Goal: Find specific page/section

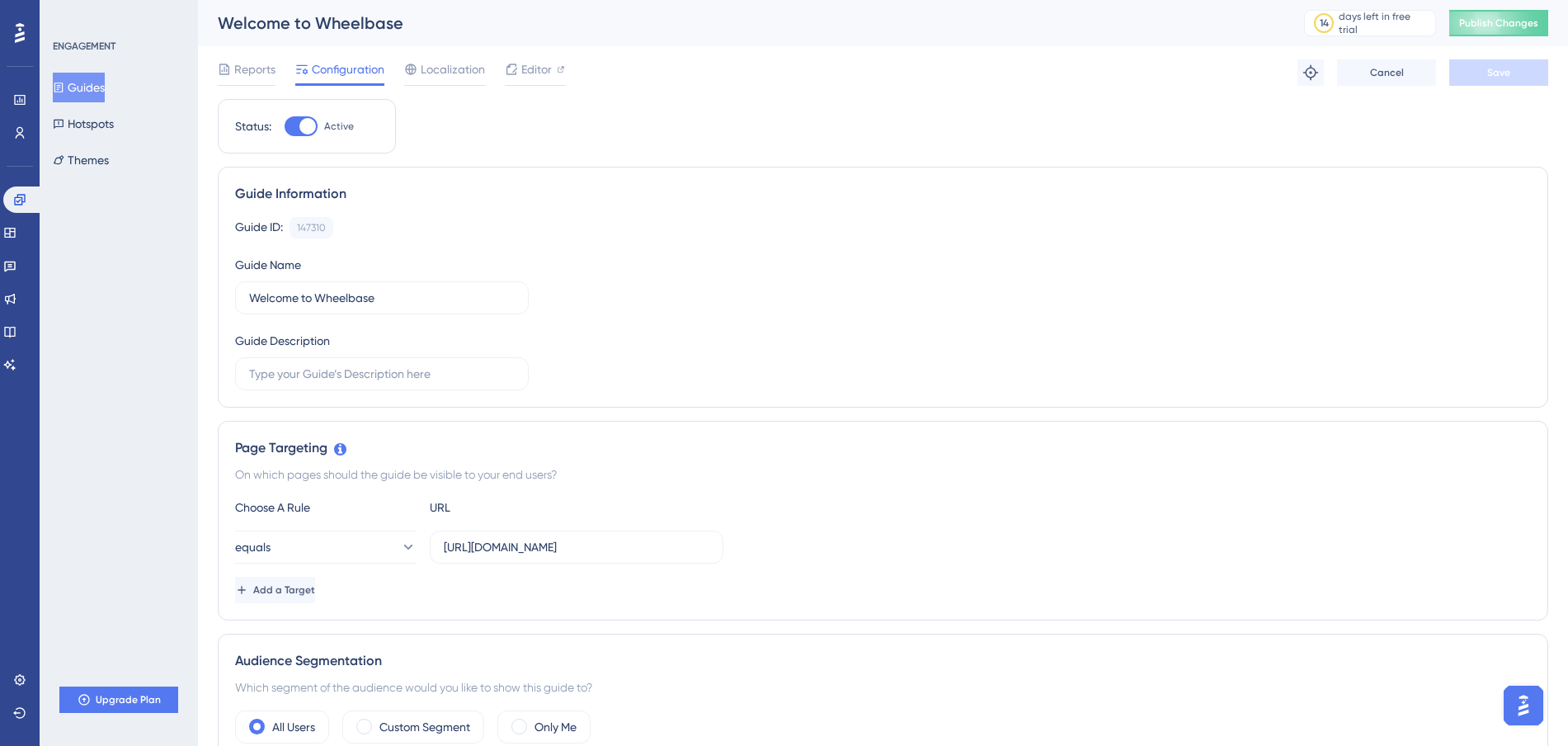
click at [19, 134] on icon at bounding box center [19, 132] width 13 height 13
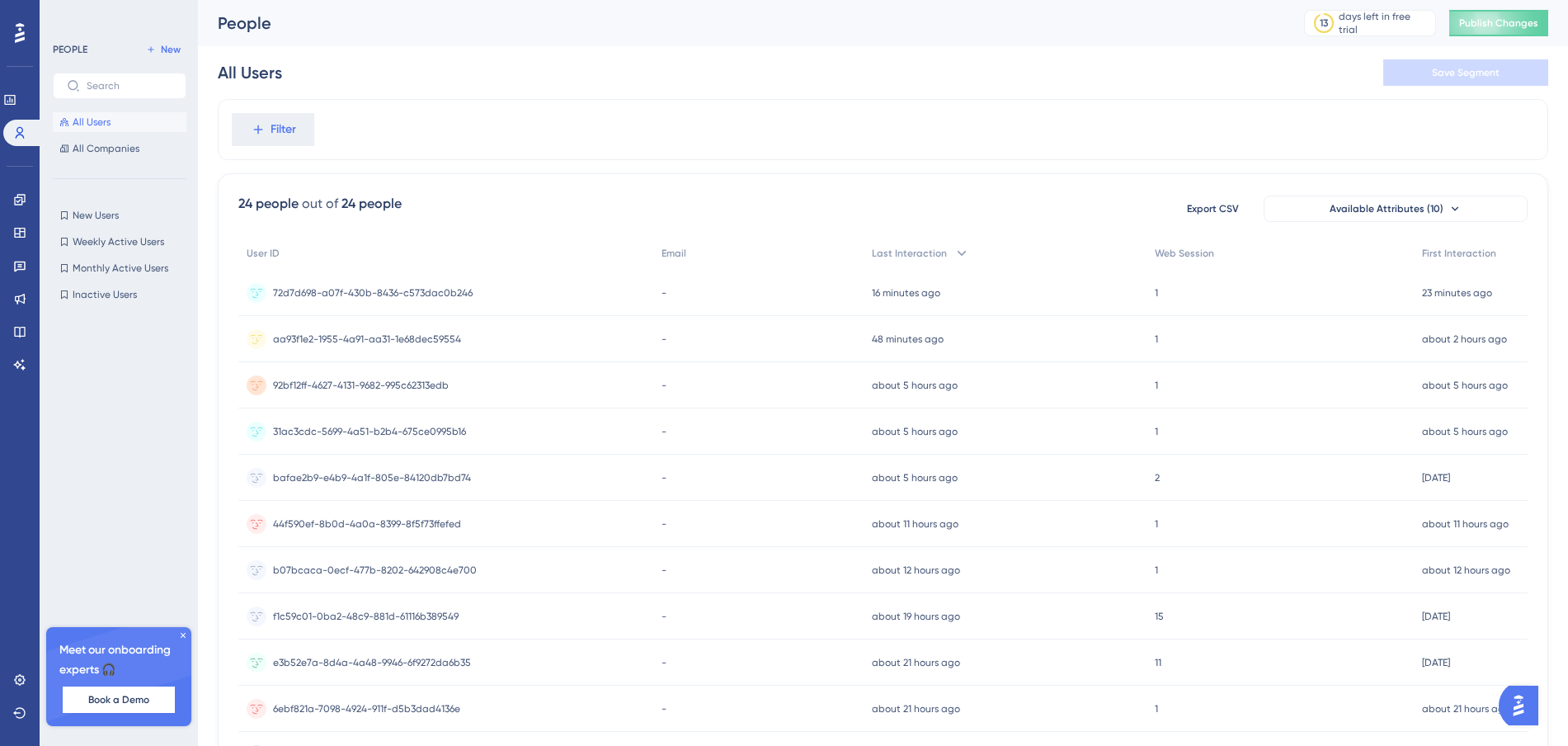
click at [186, 640] on icon at bounding box center [183, 635] width 9 height 9
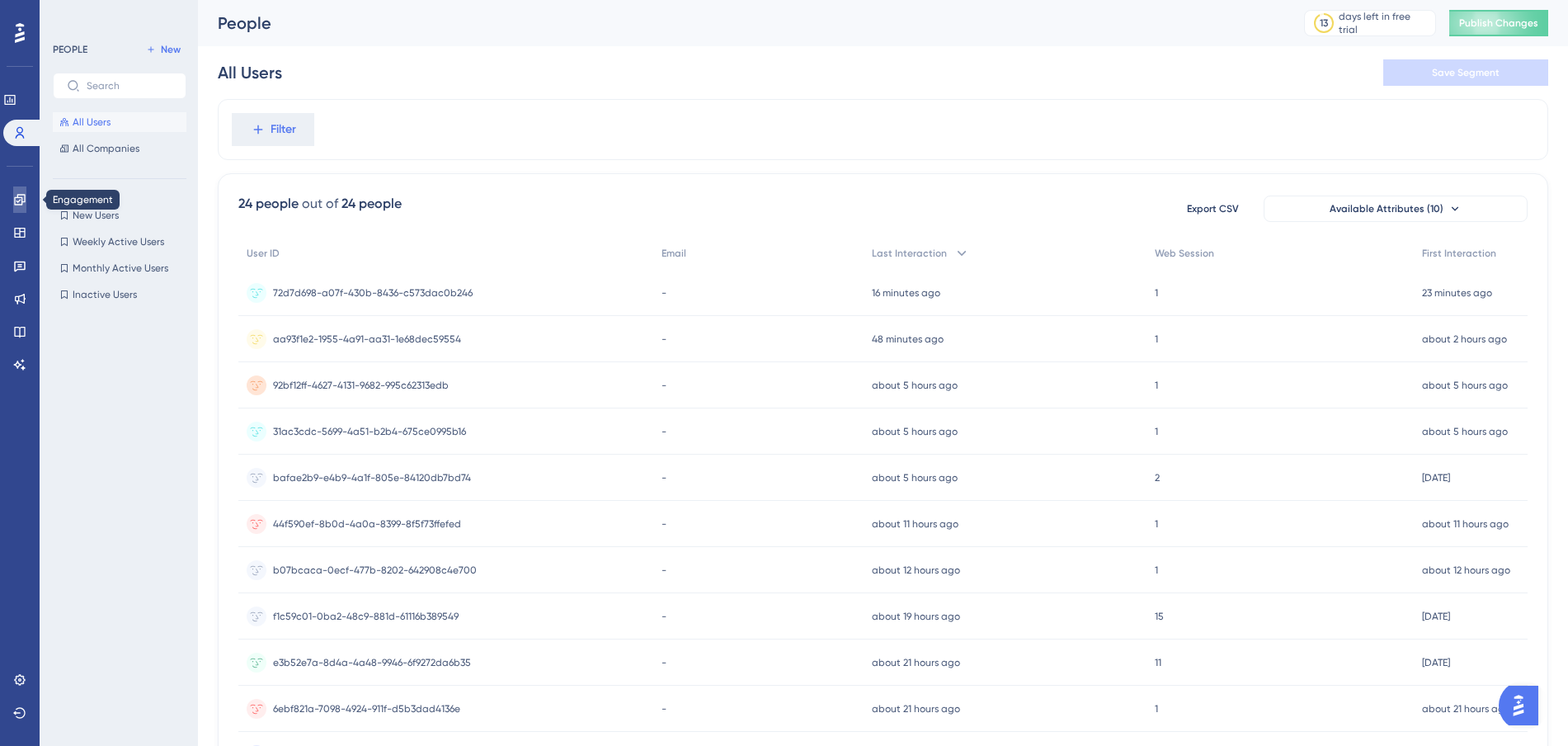
click at [20, 210] on link at bounding box center [19, 199] width 13 height 27
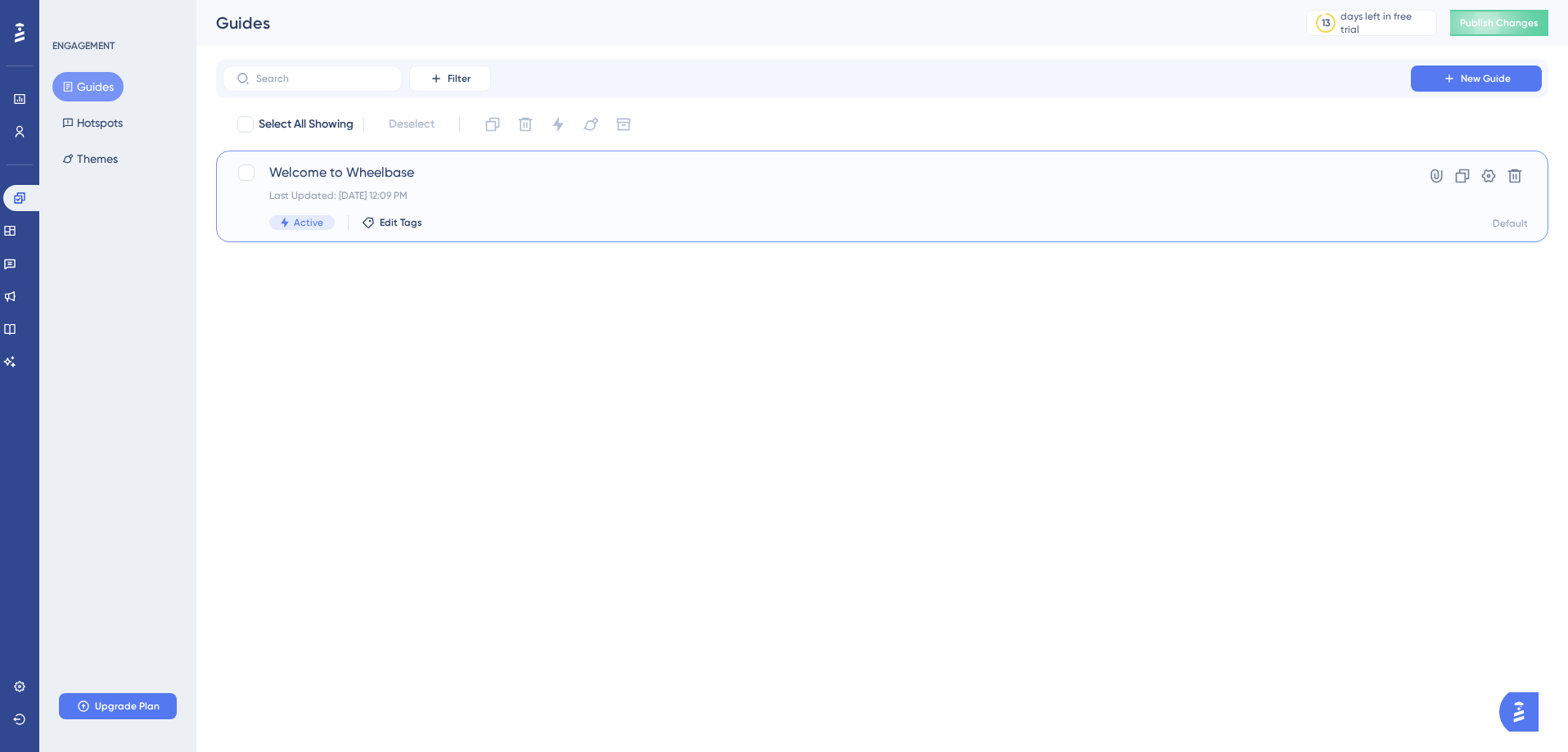
click at [355, 181] on span "Welcome to Wheelbase" at bounding box center [816, 172] width 1094 height 20
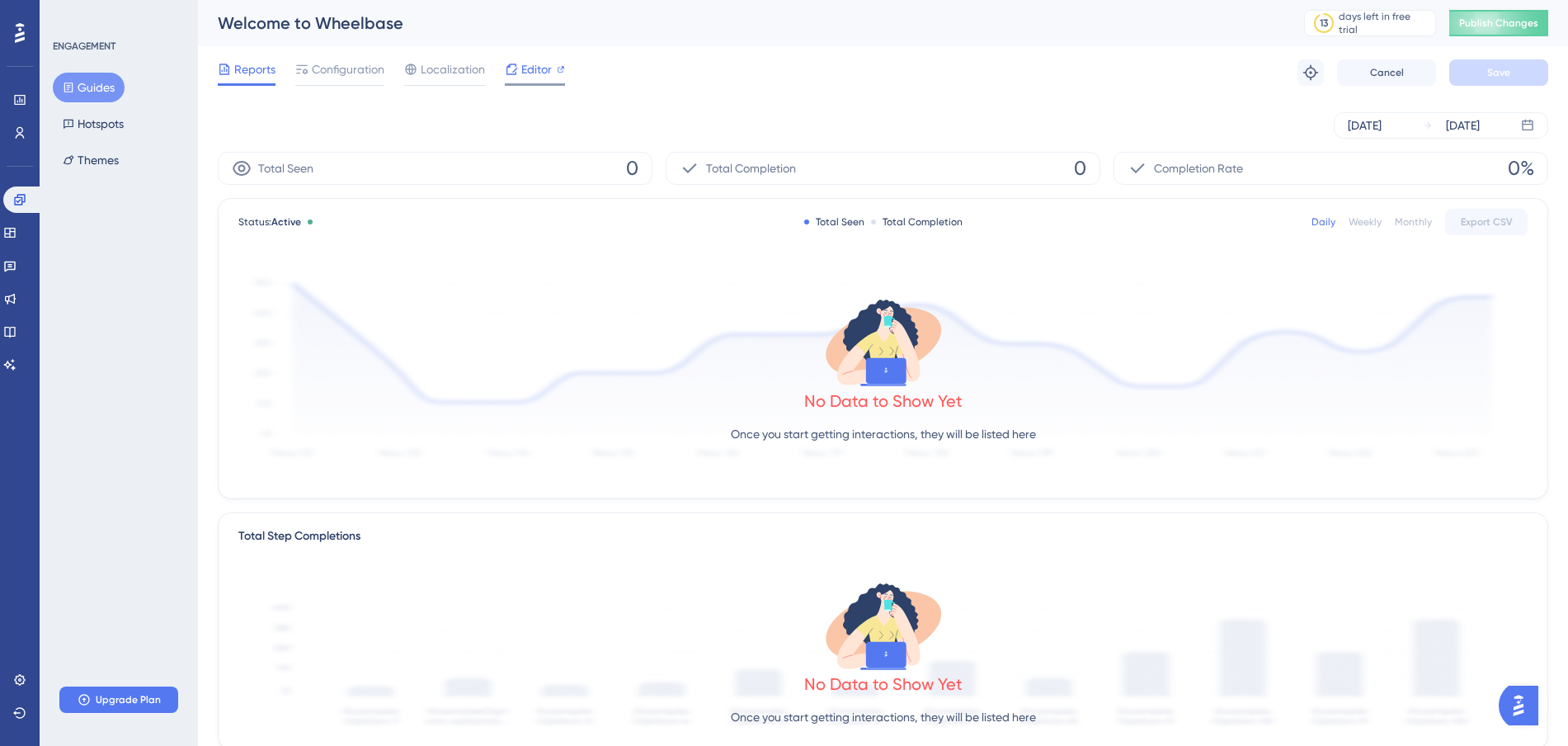
click at [543, 74] on span "Editor" at bounding box center [536, 69] width 30 height 20
